Goal: Transaction & Acquisition: Purchase product/service

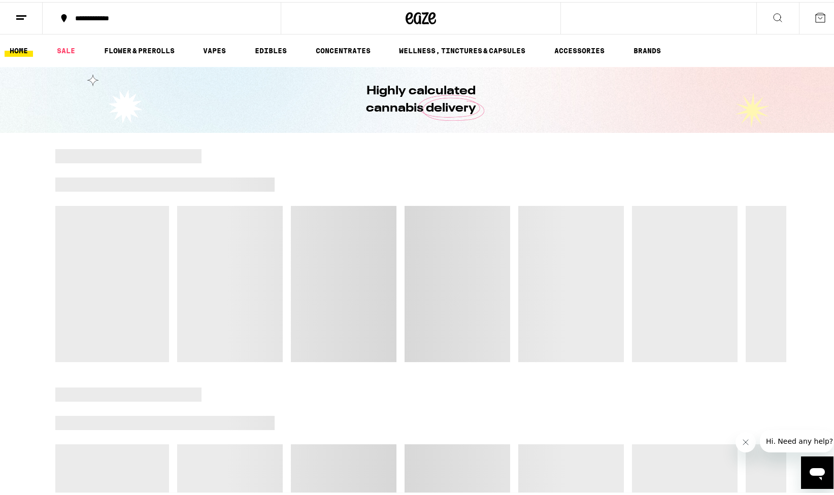
click at [25, 14] on line at bounding box center [21, 14] width 10 height 0
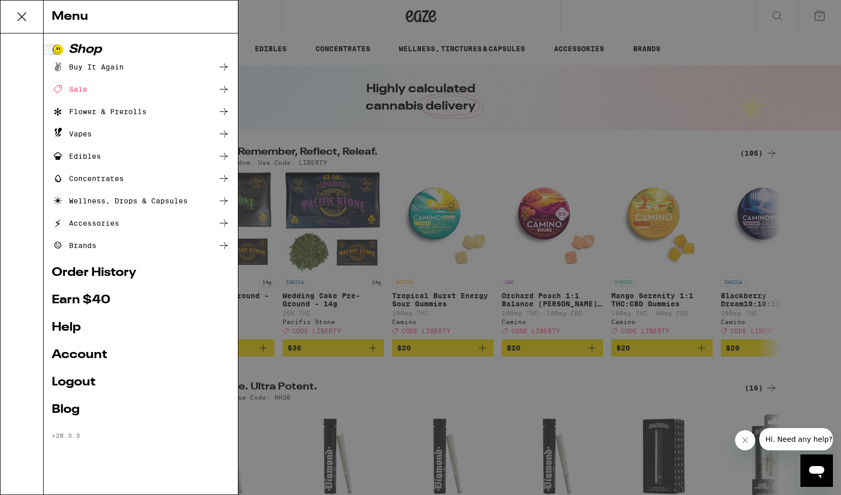
click at [25, 16] on icon at bounding box center [22, 17] width 20 height 20
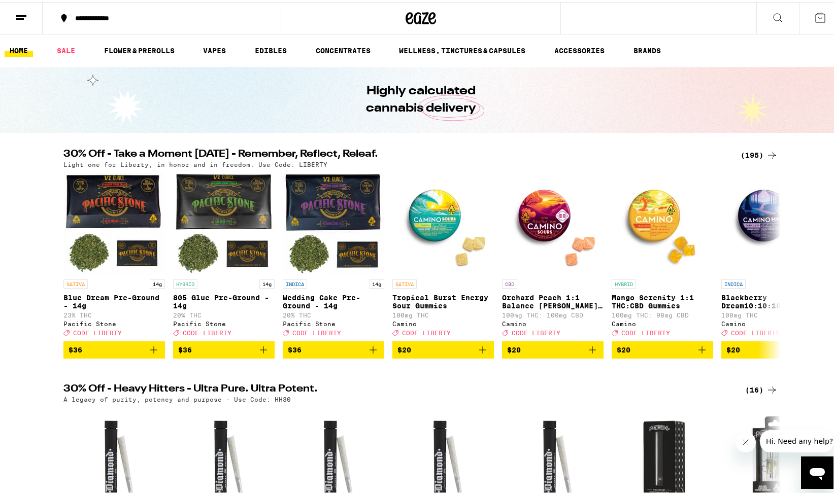
click at [17, 10] on icon at bounding box center [21, 16] width 12 height 12
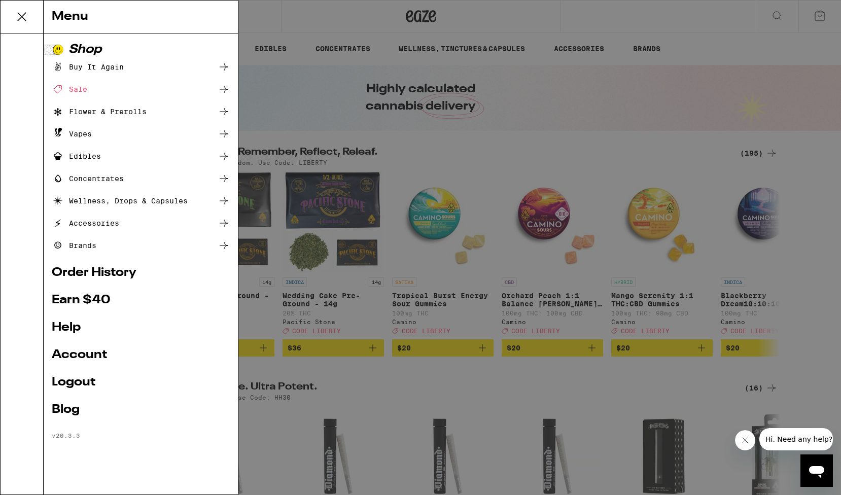
click at [572, 164] on div "Menu Shop Buy It Again Sale Flower & Prerolls Vapes Edibles Concentrates Wellne…" at bounding box center [420, 247] width 841 height 495
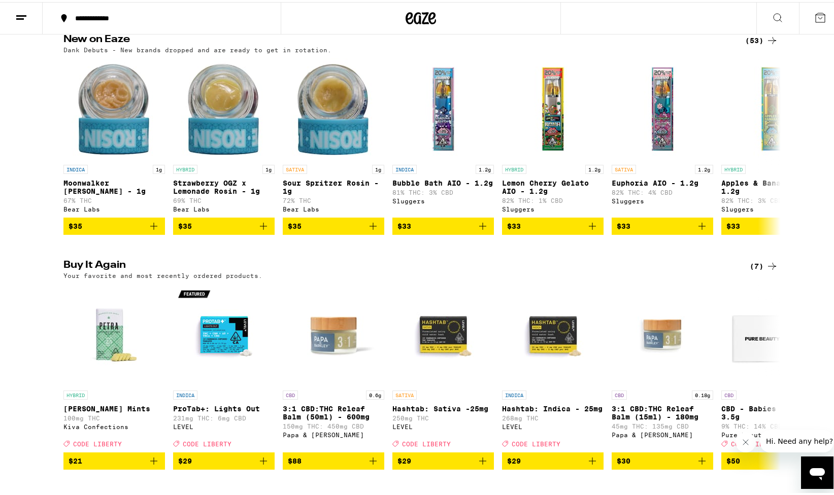
scroll to position [832, 0]
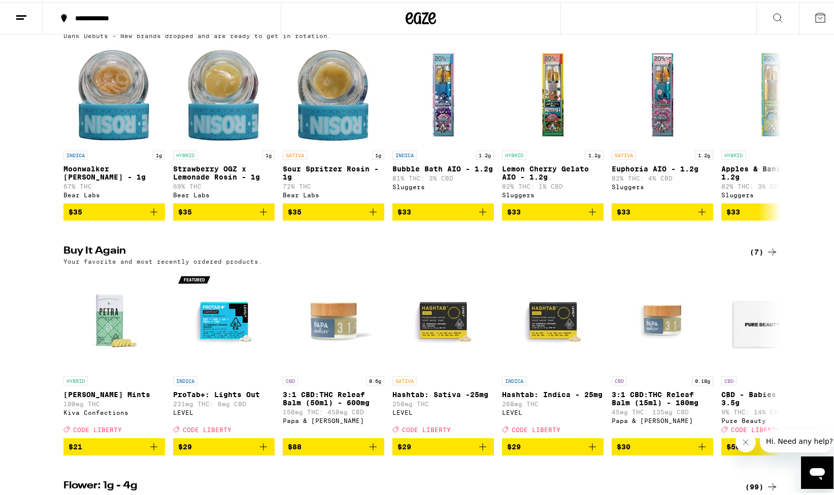
click at [761, 256] on div "(7)" at bounding box center [763, 250] width 28 height 12
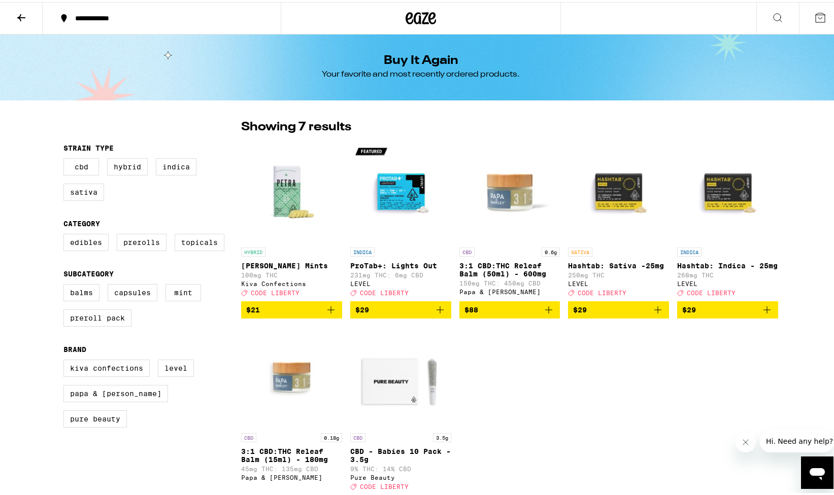
click at [281, 314] on span "$21" at bounding box center [291, 308] width 91 height 12
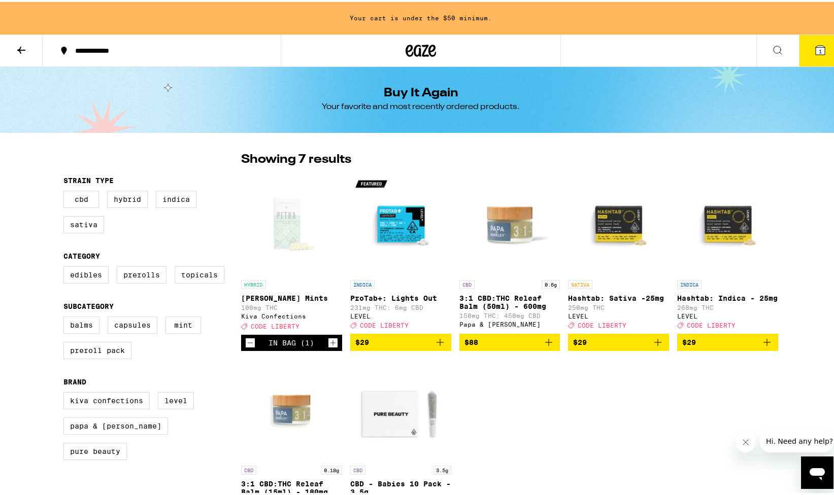
click at [328, 347] on icon "Increment" at bounding box center [332, 341] width 9 height 12
click at [425, 347] on span "$29" at bounding box center [400, 340] width 91 height 12
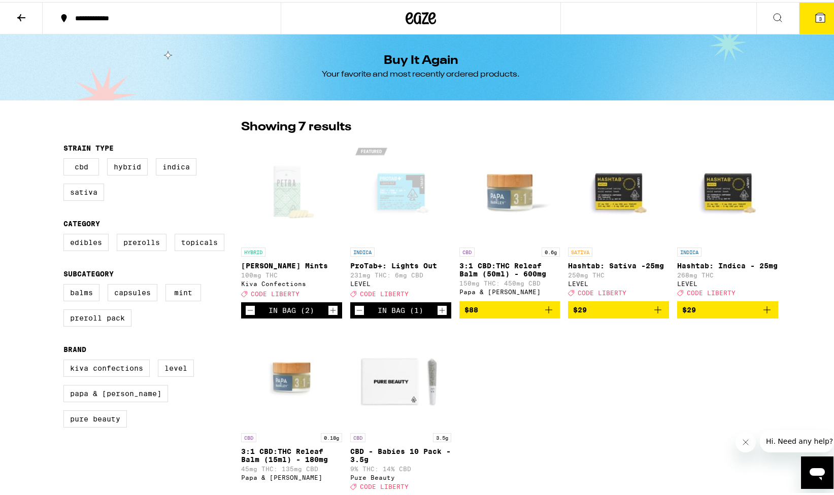
click at [440, 312] on icon "Increment" at bounding box center [442, 309] width 6 height 6
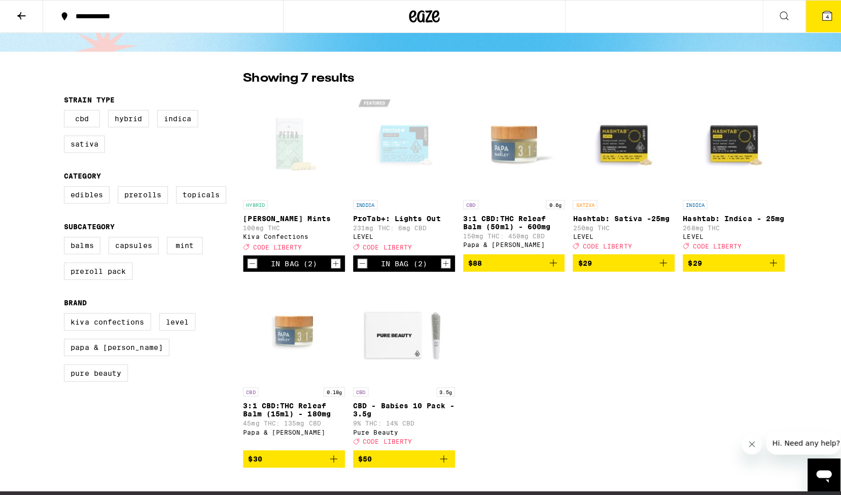
scroll to position [76, 0]
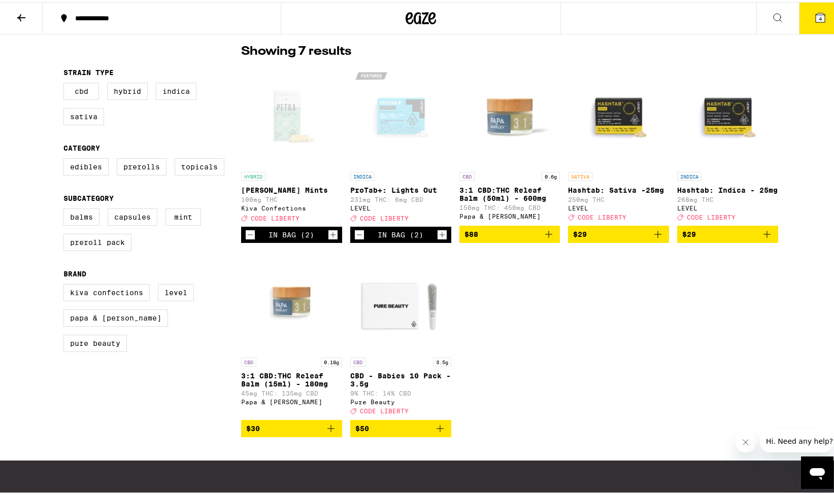
click at [326, 433] on icon "Add to bag" at bounding box center [331, 427] width 12 height 12
click at [815, 14] on icon at bounding box center [819, 15] width 9 height 9
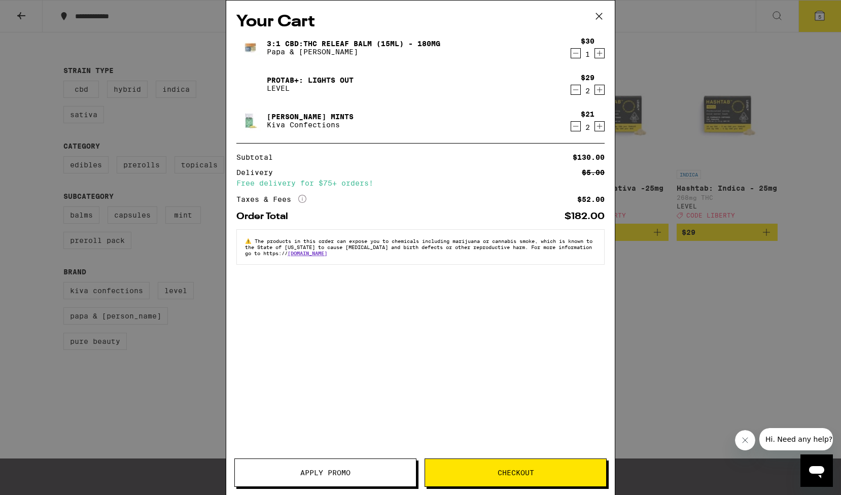
click at [592, 16] on icon at bounding box center [599, 16] width 15 height 15
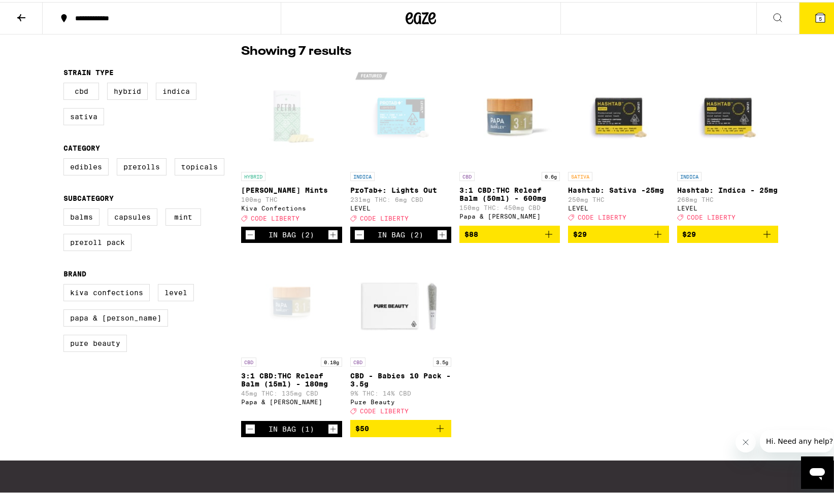
click at [815, 20] on icon at bounding box center [819, 15] width 9 height 9
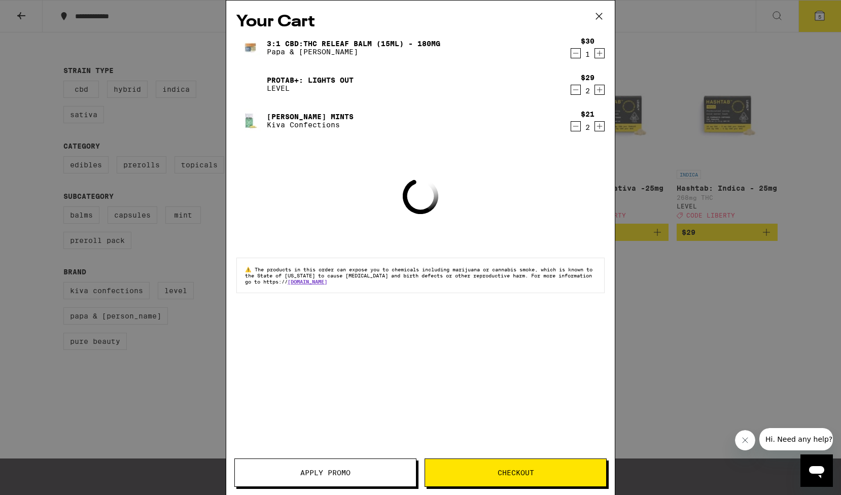
click at [489, 487] on div "Apply Promo Checkout" at bounding box center [420, 477] width 389 height 37
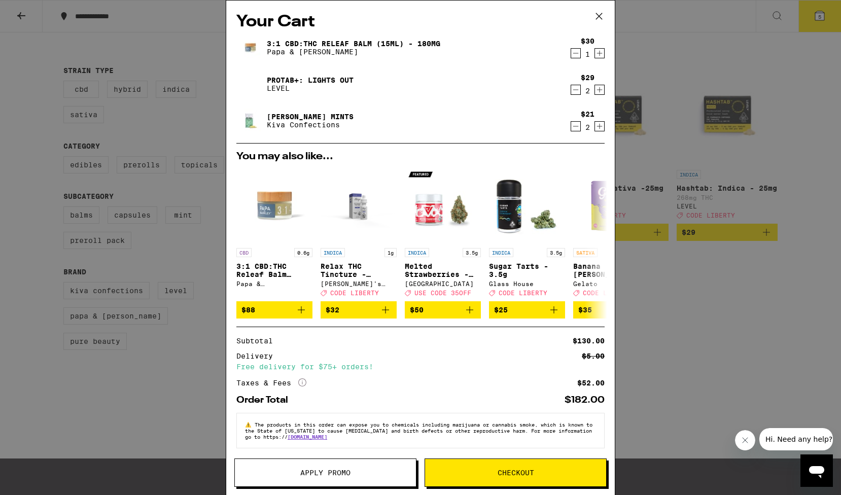
click at [492, 478] on button "Checkout" at bounding box center [516, 473] width 182 height 28
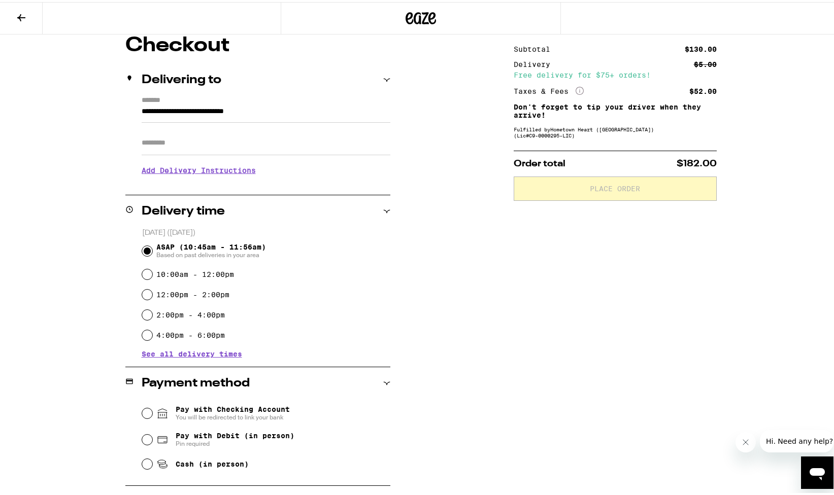
scroll to position [221, 0]
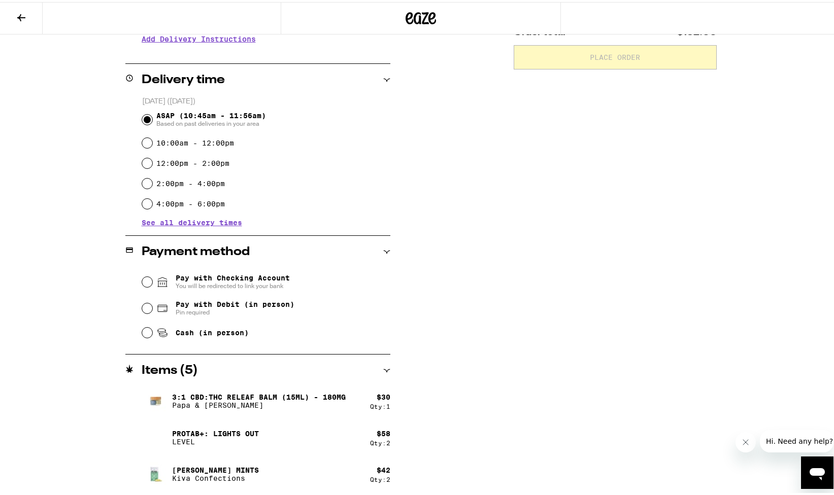
click at [143, 310] on input "Pay with Debit (in person) Pin required" at bounding box center [147, 306] width 10 height 10
radio input "true"
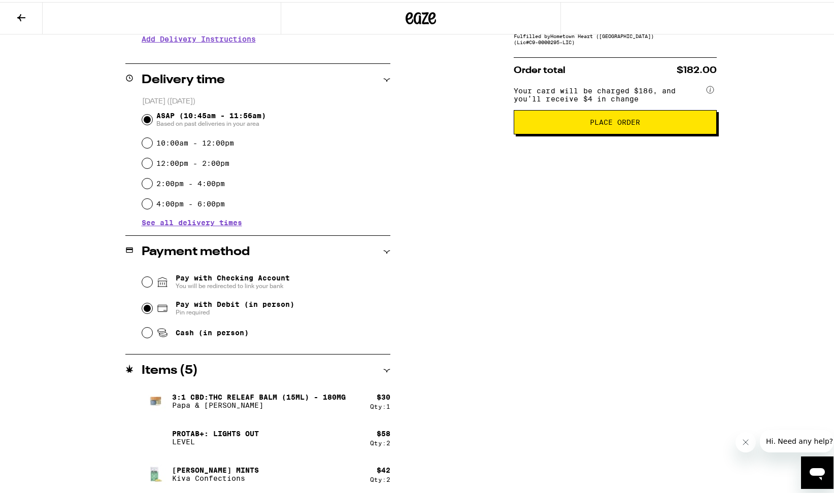
scroll to position [0, 0]
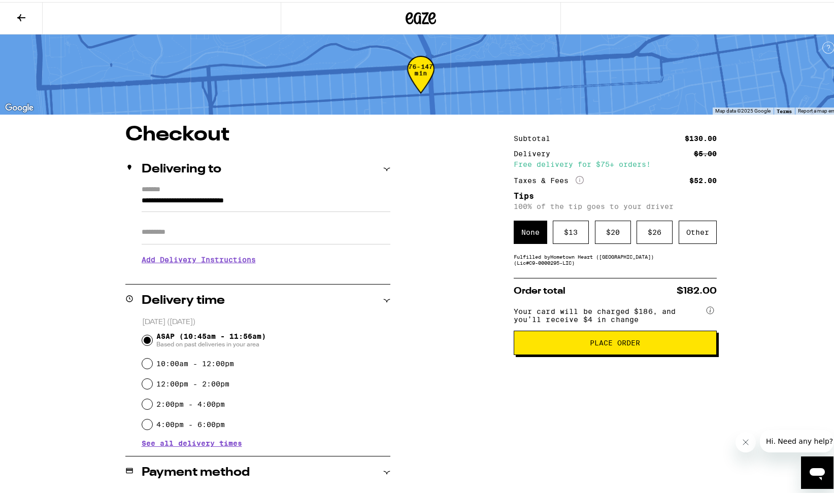
click at [564, 270] on div "Subtotal $130.00 Delivery $5.00 Free delivery for $75+ orders! Taxes & Fees Mor…" at bounding box center [615, 419] width 203 height 593
click at [596, 271] on div "Subtotal $130.00 Delivery $5.00 Free delivery for $75+ orders! Taxes & Fees Mor…" at bounding box center [615, 419] width 203 height 593
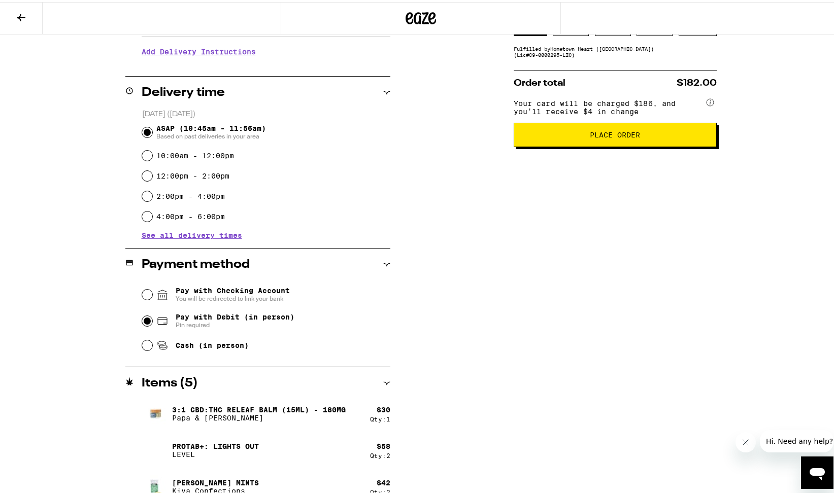
scroll to position [221, 0]
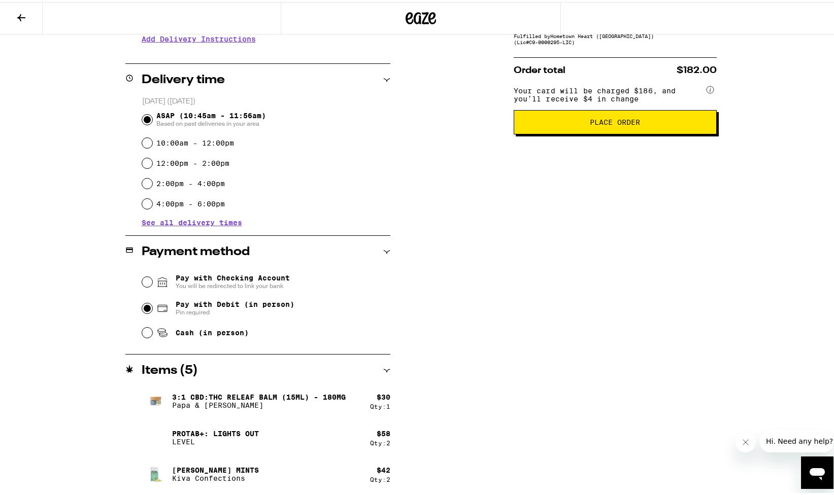
click at [384, 249] on icon at bounding box center [386, 250] width 7 height 7
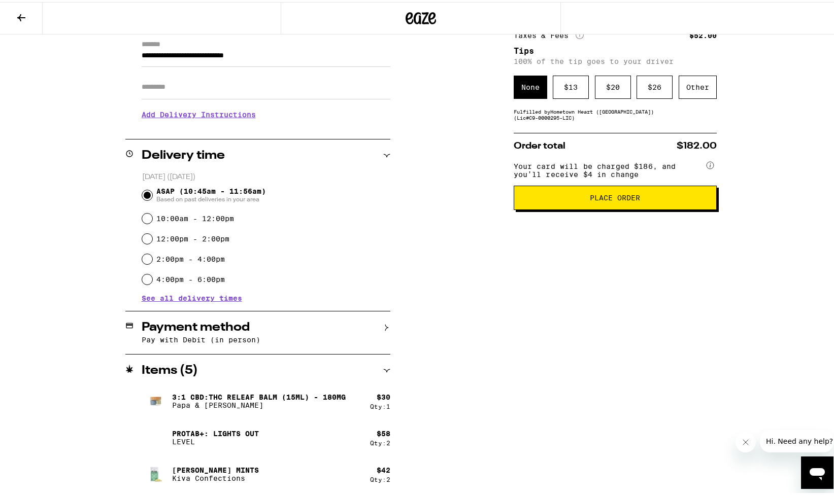
scroll to position [146, 0]
click at [383, 324] on icon at bounding box center [386, 325] width 7 height 7
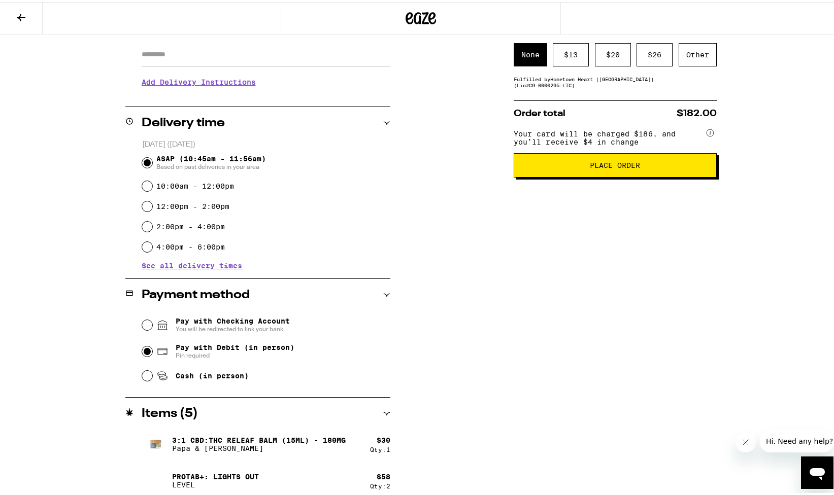
scroll to position [221, 0]
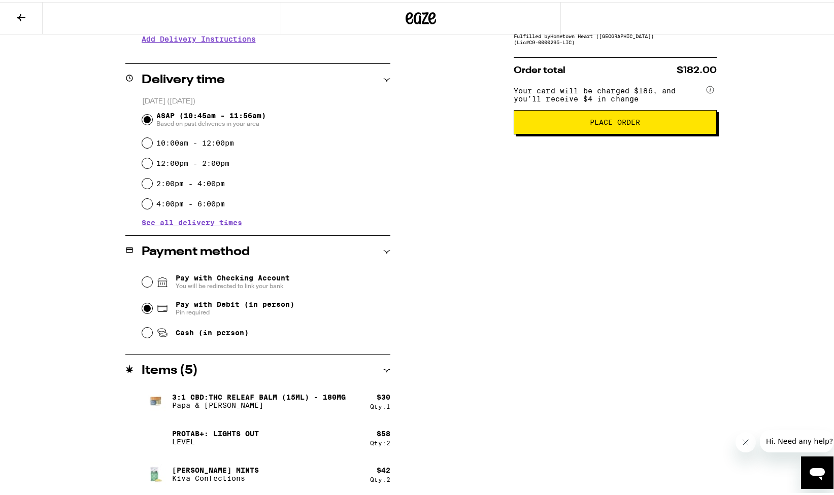
click at [800, 440] on span "Hi. Need any help?" at bounding box center [799, 441] width 67 height 8
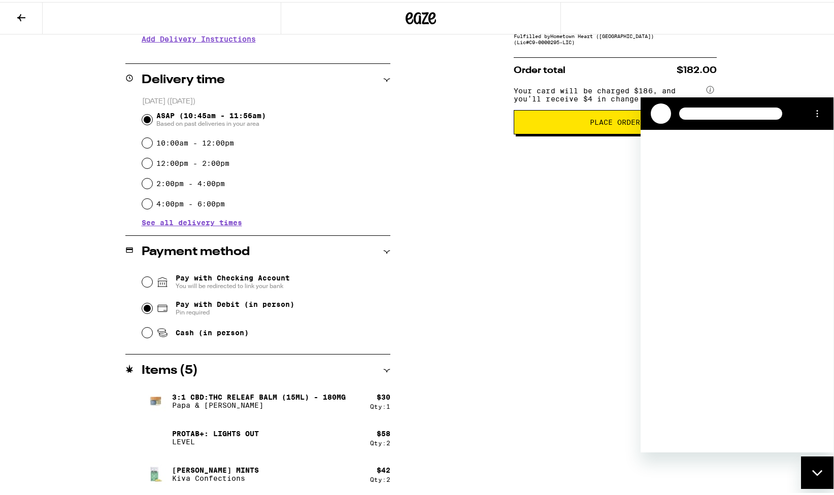
scroll to position [0, 0]
click at [758, 438] on textarea at bounding box center [749, 436] width 156 height 20
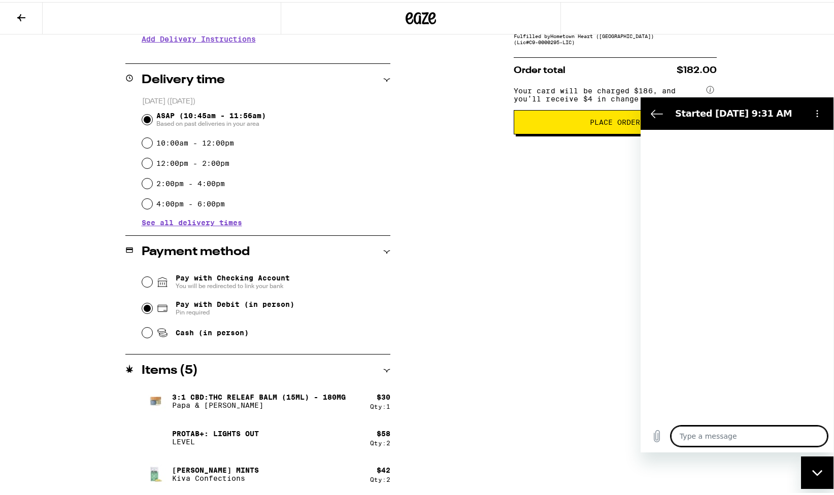
type textarea "x"
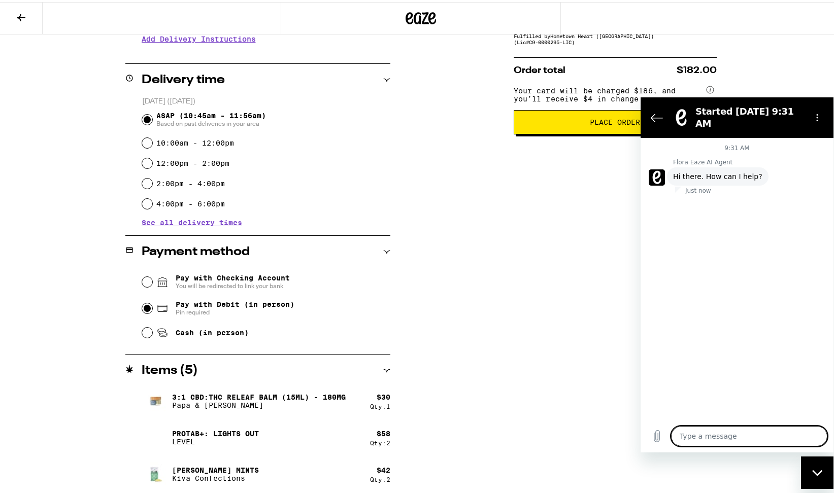
type textarea "w"
type textarea "x"
type textarea "wg"
type textarea "x"
type textarea "wge"
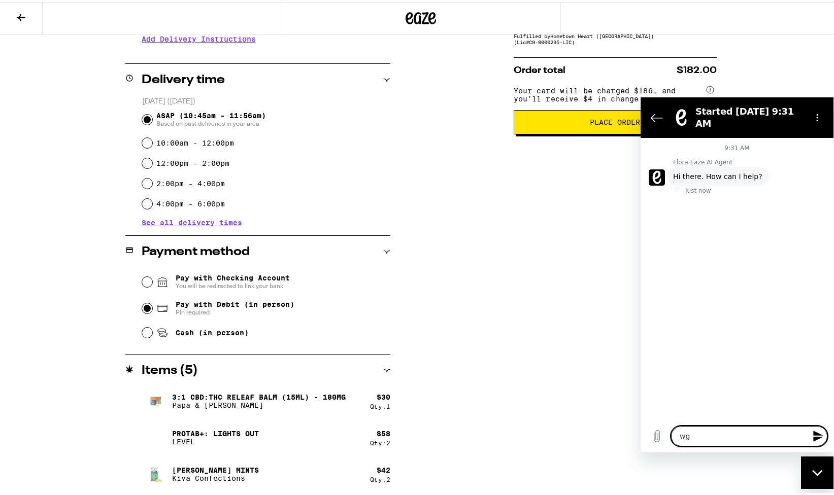
type textarea "x"
type textarea "wger"
type textarea "x"
type textarea "wgere"
type textarea "x"
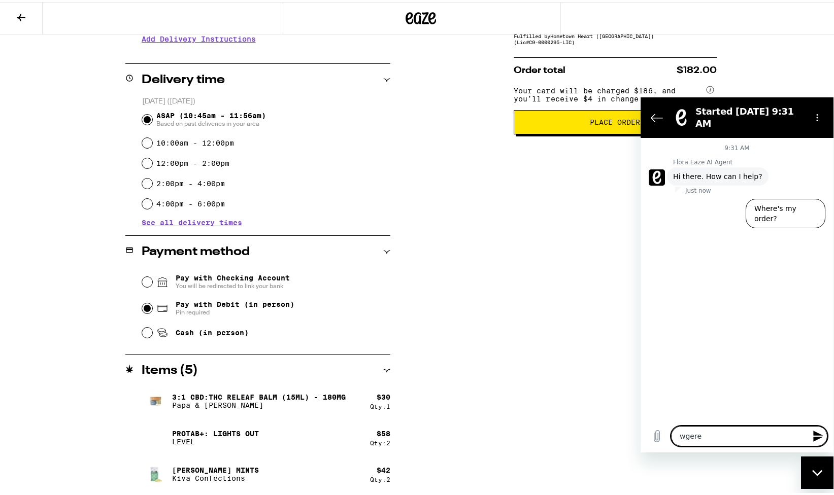
type textarea "where"
type textarea "x"
type textarea "where d"
type textarea "x"
type textarea "where do"
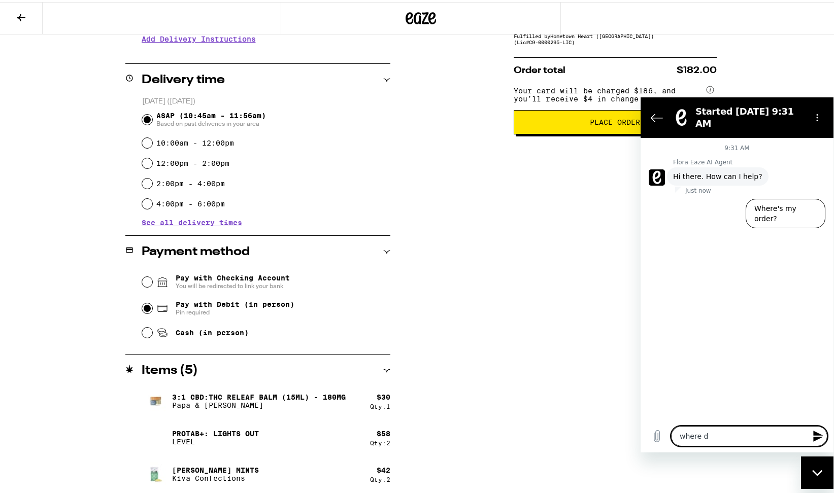
type textarea "x"
type textarea "where do"
type textarea "x"
type textarea "where do i"
type textarea "x"
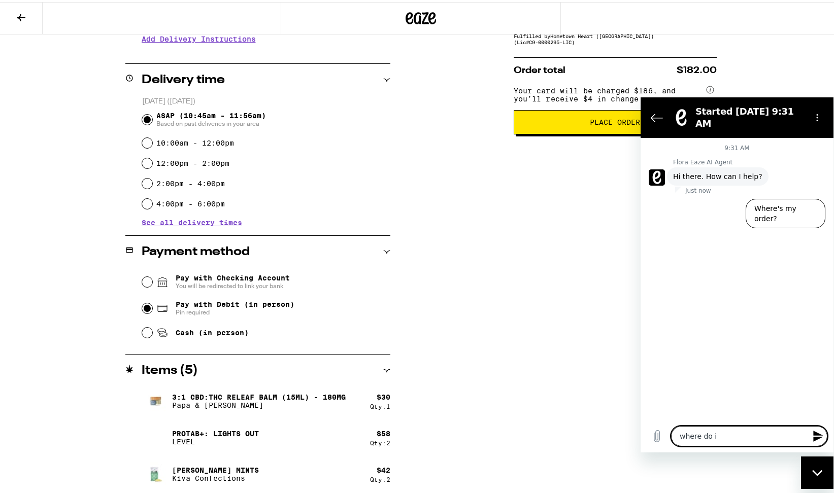
type textarea "where do I"
type textarea "x"
type textarea "where do I e"
type textarea "x"
type textarea "where do I en"
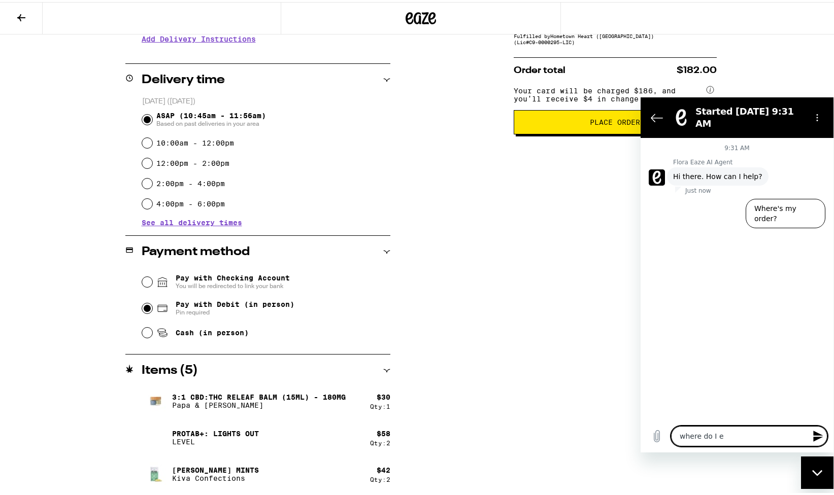
type textarea "x"
type textarea "where do I ent"
type textarea "x"
type textarea "where do I ente"
type textarea "x"
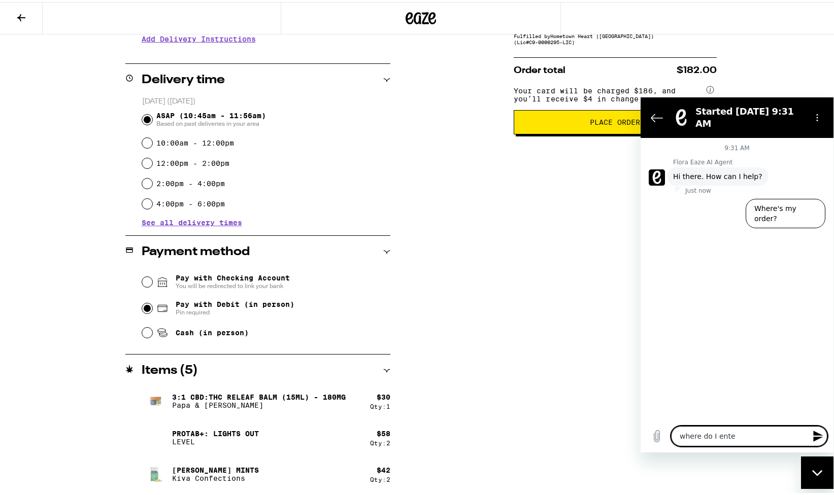
type textarea "where do I enter"
type textarea "x"
type textarea "where do I enter"
type textarea "x"
type textarea "where do I enter t"
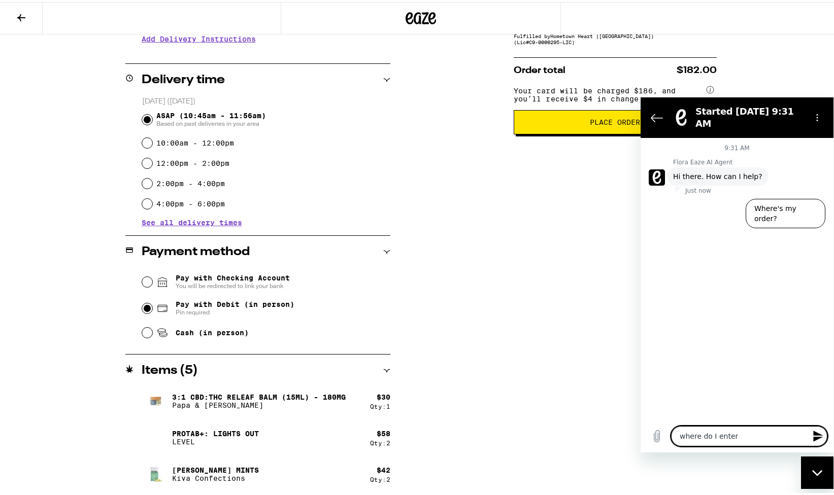
type textarea "x"
type textarea "where do I enter th"
type textarea "x"
type textarea "where do I enter the"
type textarea "x"
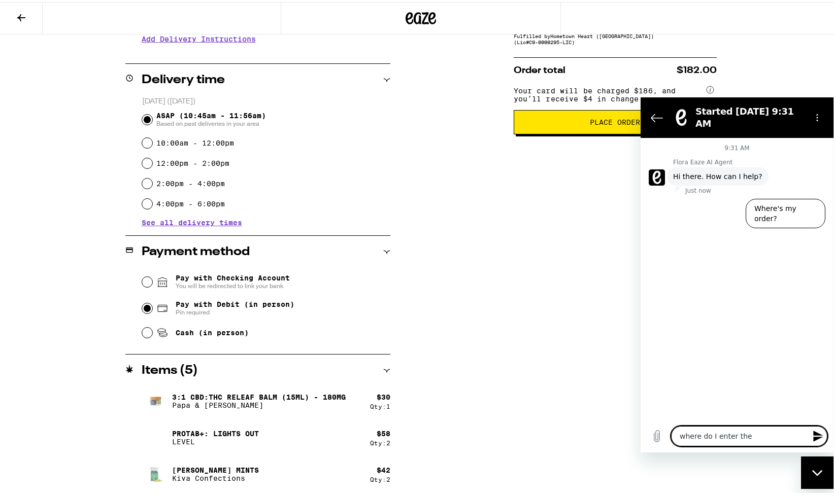
type textarea "where do I enter the"
type textarea "x"
type textarea "where do I enter the d"
type textarea "x"
type textarea "where do I enter the di"
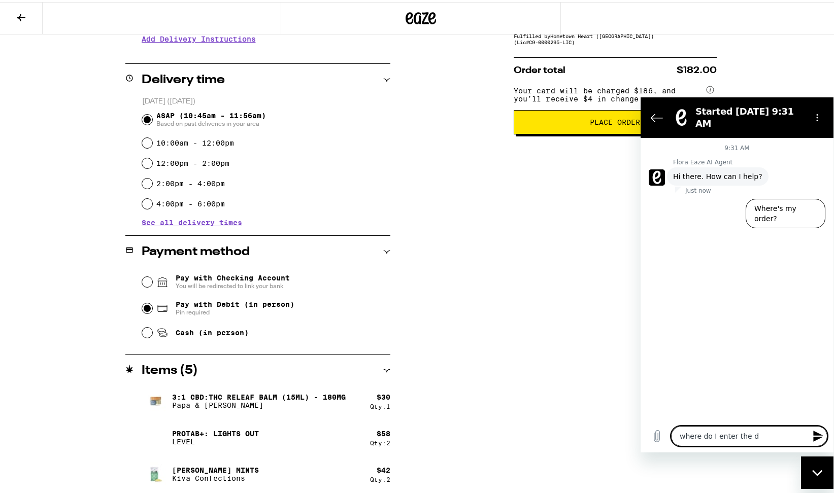
type textarea "x"
type textarea "where do I enter the dis"
type textarea "x"
type textarea "where do I enter the disc"
type textarea "x"
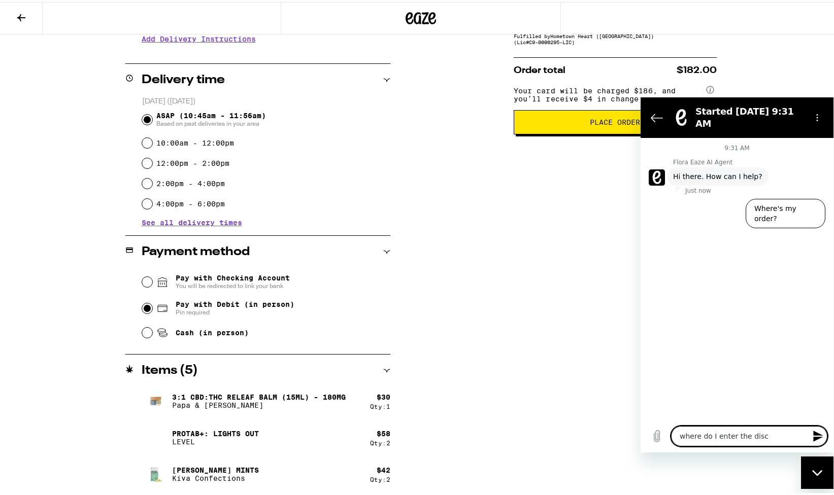
type textarea "where do I enter the disco"
type textarea "x"
type textarea "where do I enter the discou"
type textarea "x"
type textarea "where do I enter the discoun"
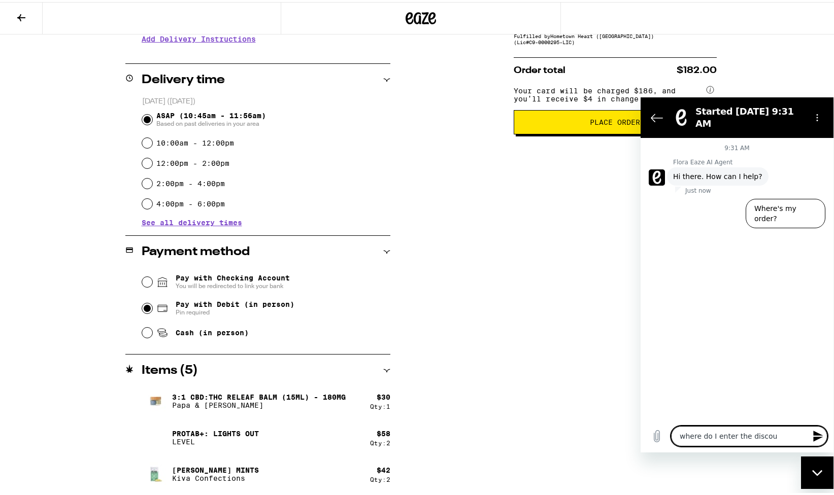
type textarea "x"
type textarea "where do I enter the discount"
type textarea "x"
type textarea "where do I enter the discount"
type textarea "x"
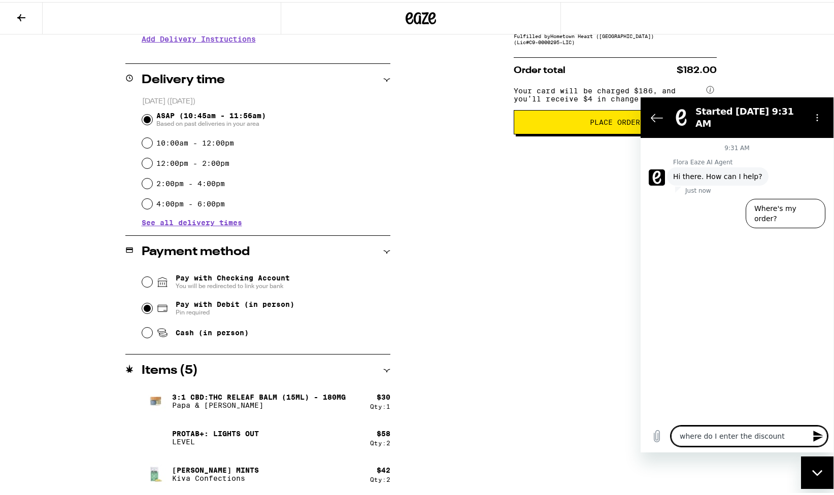
type textarea "where do I enter the discount c"
type textarea "x"
type textarea "where do I enter the discount co"
type textarea "x"
type textarea "where do I enter the discount cod"
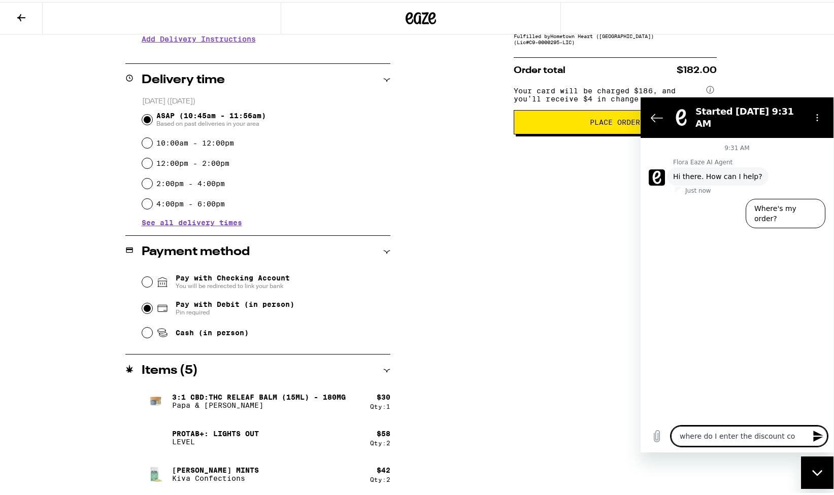
type textarea "x"
type textarea "where do I enter the discount code"
type textarea "x"
type textarea "where do I enter the discount code?"
type textarea "x"
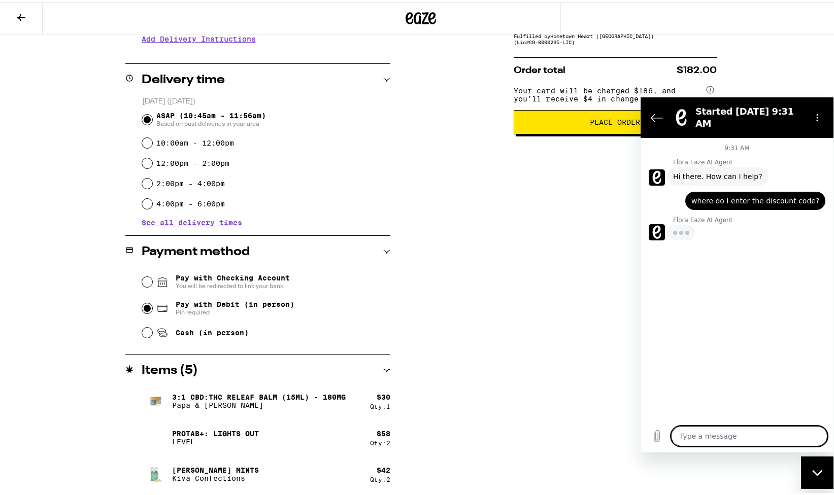
type textarea "x"
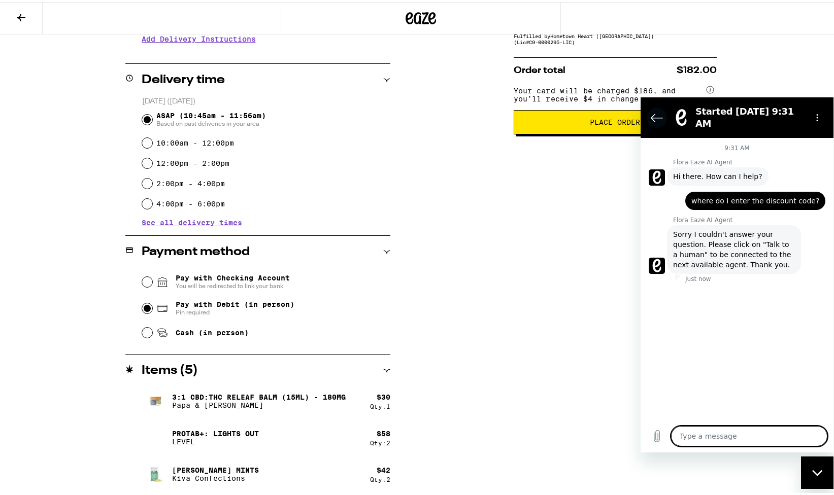
click at [648, 111] on button "Back to the conversation list" at bounding box center [656, 118] width 20 height 20
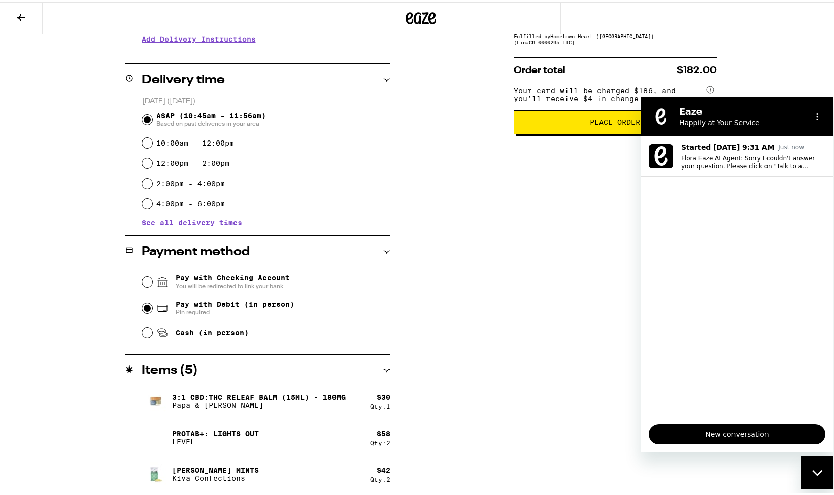
click at [474, 219] on div "**********" at bounding box center [420, 198] width 731 height 593
click at [521, 165] on div "Subtotal $130.00 Delivery $5.00 Free delivery for $75+ orders! Taxes & Fees Mor…" at bounding box center [615, 198] width 203 height 593
click at [805, 471] on div "Close messaging window" at bounding box center [817, 473] width 30 height 30
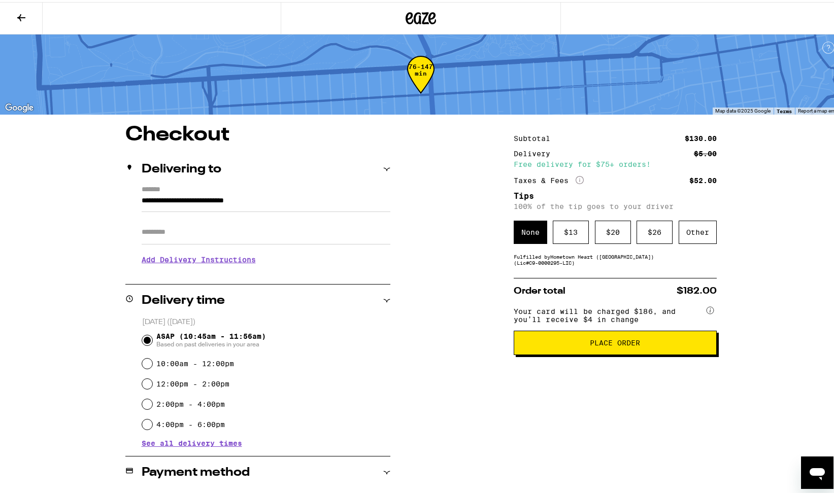
click at [18, 14] on icon at bounding box center [21, 16] width 12 height 12
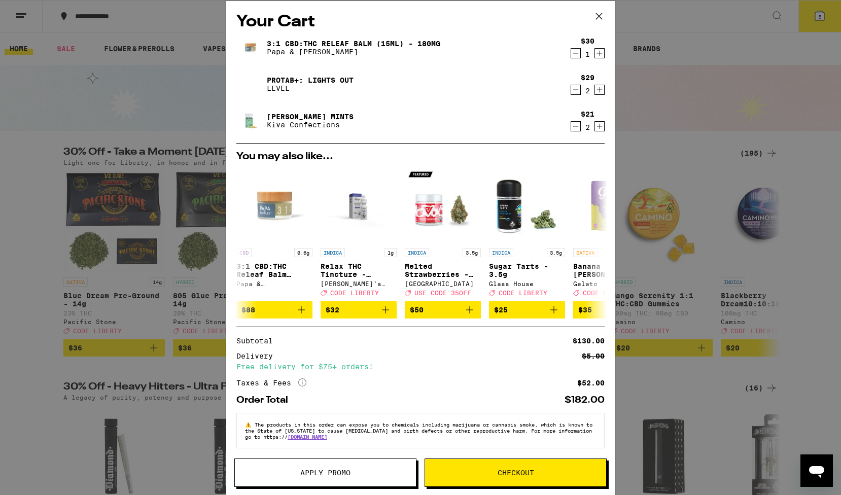
click at [355, 462] on button "Apply Promo" at bounding box center [325, 473] width 182 height 28
click at [358, 469] on button "Apply Promo" at bounding box center [325, 473] width 182 height 28
click at [321, 472] on span "Apply Promo" at bounding box center [325, 472] width 50 height 7
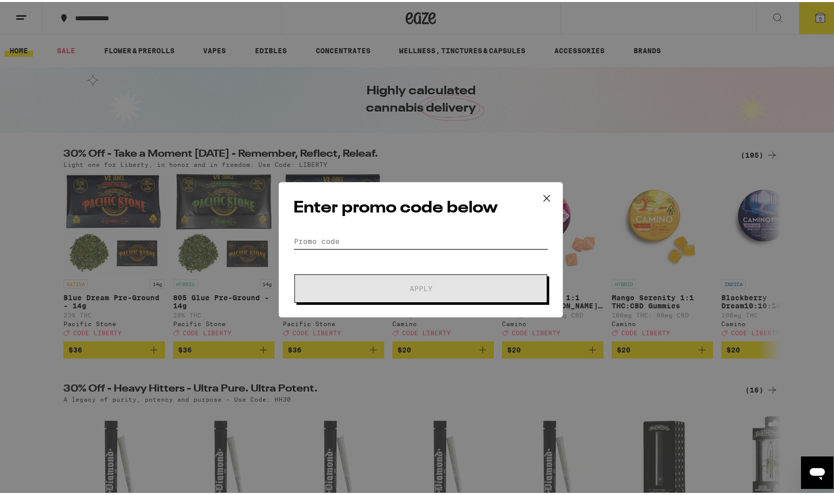
click at [369, 236] on input "Promo Code" at bounding box center [420, 239] width 255 height 15
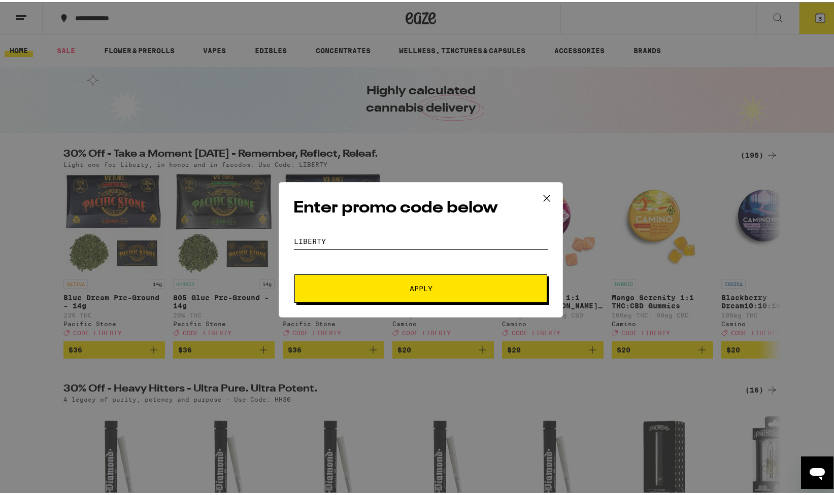
type input "LIBERTY"
click at [367, 281] on button "Apply" at bounding box center [420, 286] width 253 height 28
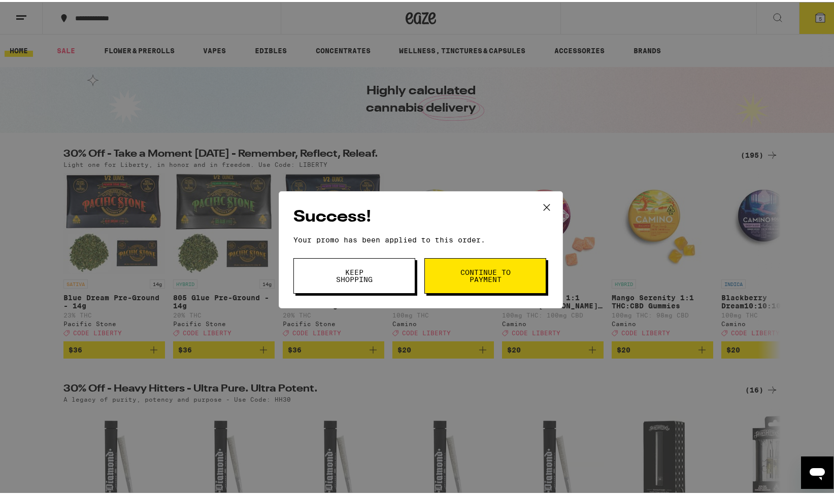
click at [482, 275] on span "Continue to payment" at bounding box center [485, 274] width 52 height 14
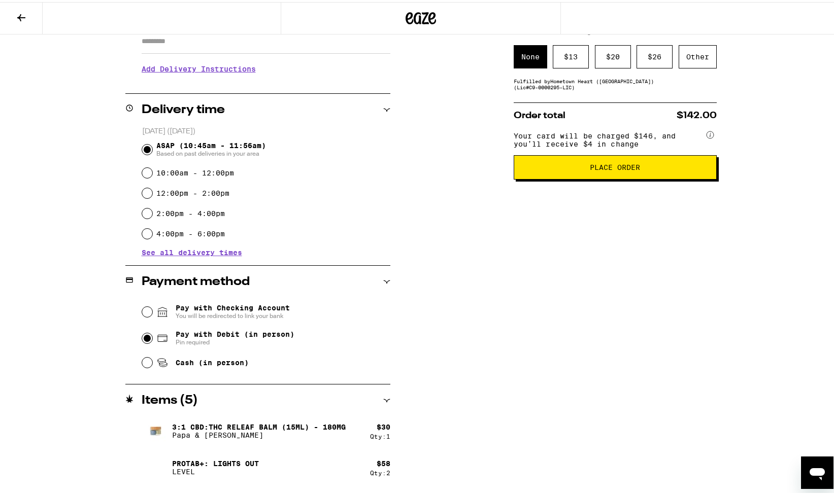
scroll to position [221, 0]
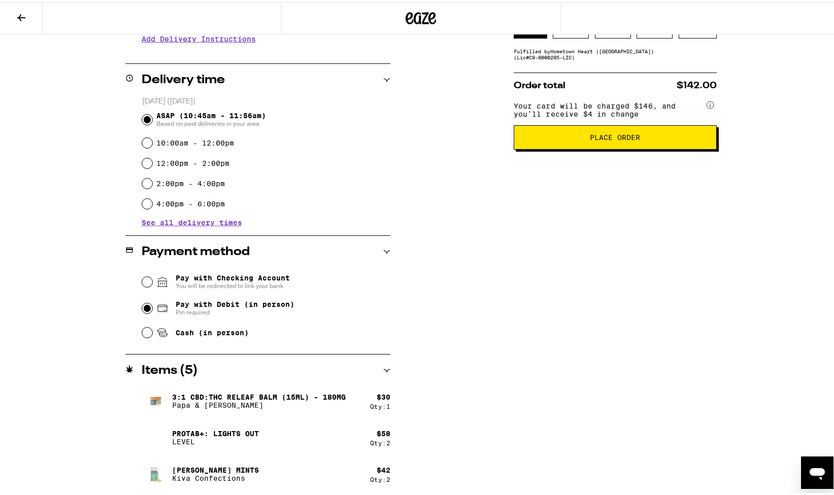
click at [625, 139] on span "Place Order" at bounding box center [615, 135] width 50 height 7
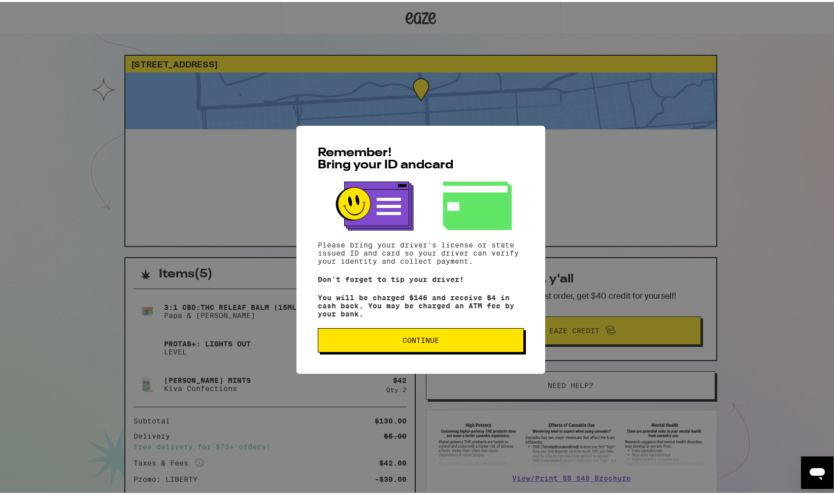
click at [421, 342] on span "Continue" at bounding box center [420, 338] width 37 height 7
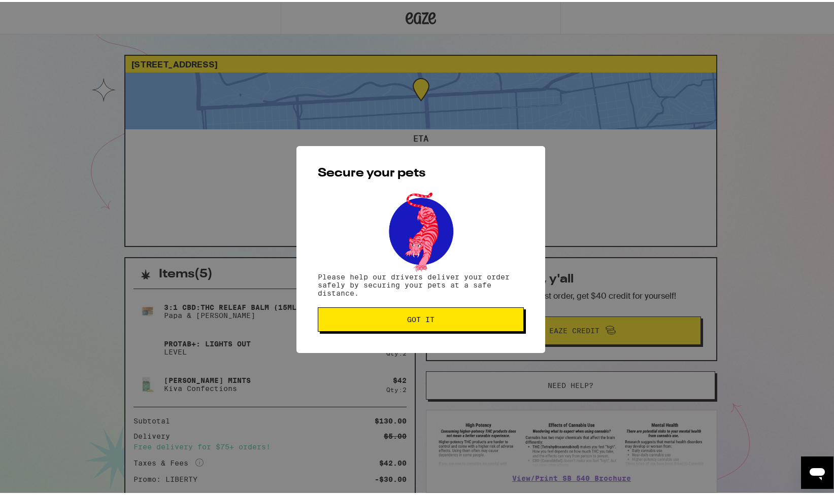
click at [423, 319] on span "Got it" at bounding box center [420, 317] width 27 height 7
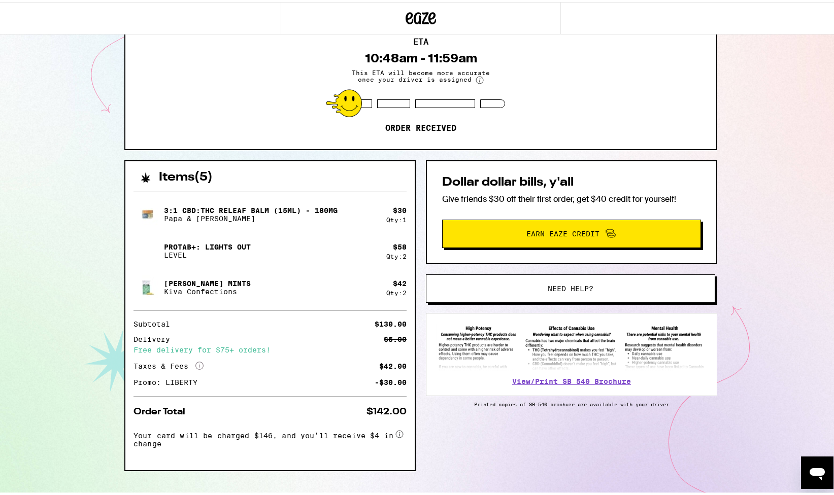
scroll to position [115, 0]
